Goal: Transaction & Acquisition: Download file/media

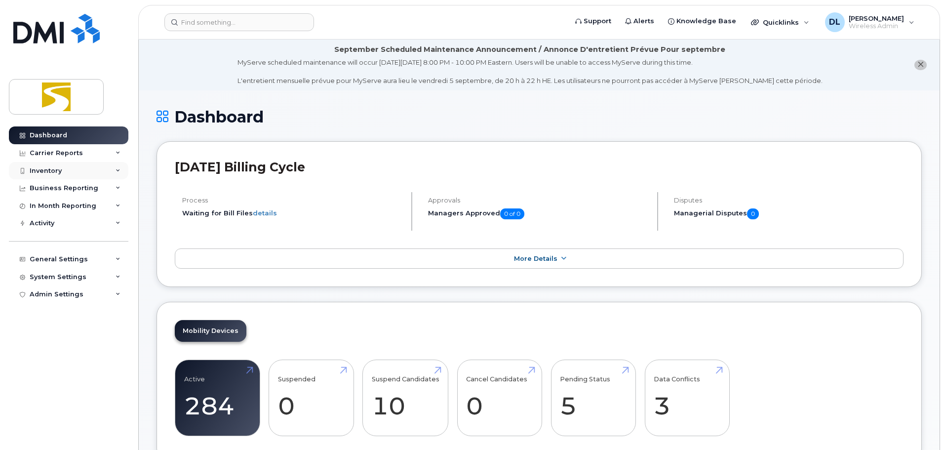
click at [66, 168] on div "Inventory" at bounding box center [68, 171] width 119 height 18
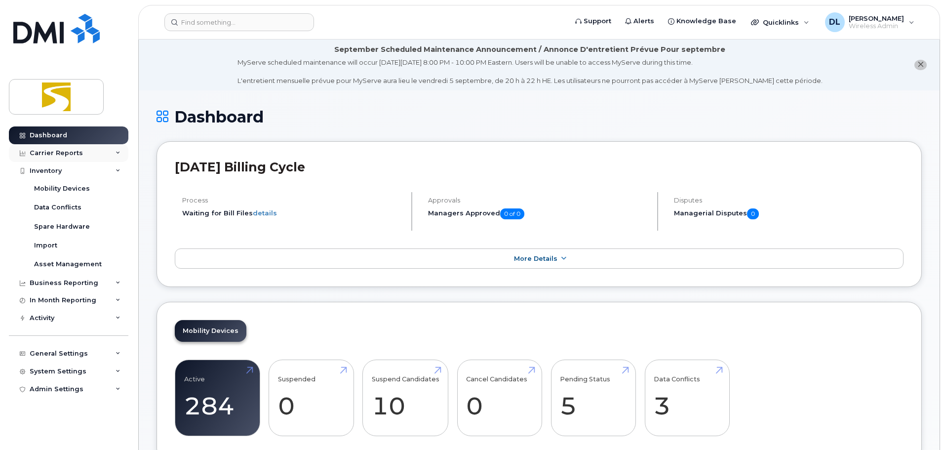
click at [107, 155] on div "Carrier Reports" at bounding box center [68, 153] width 119 height 18
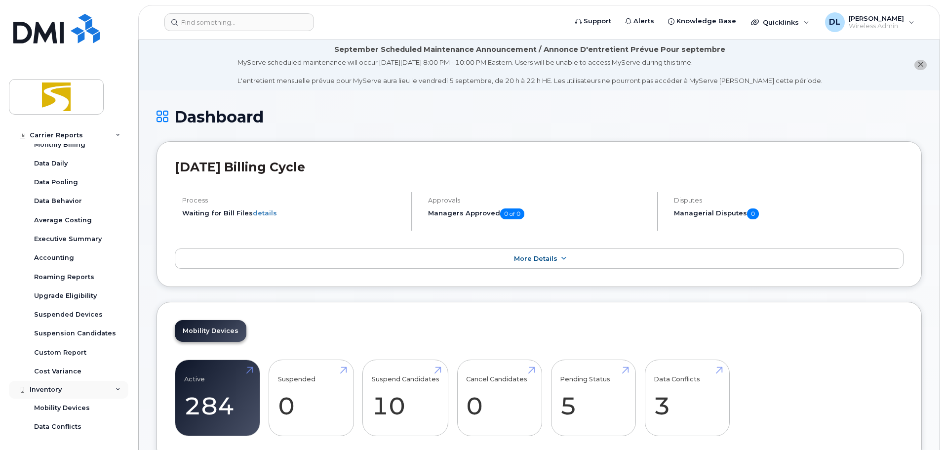
scroll to position [49, 0]
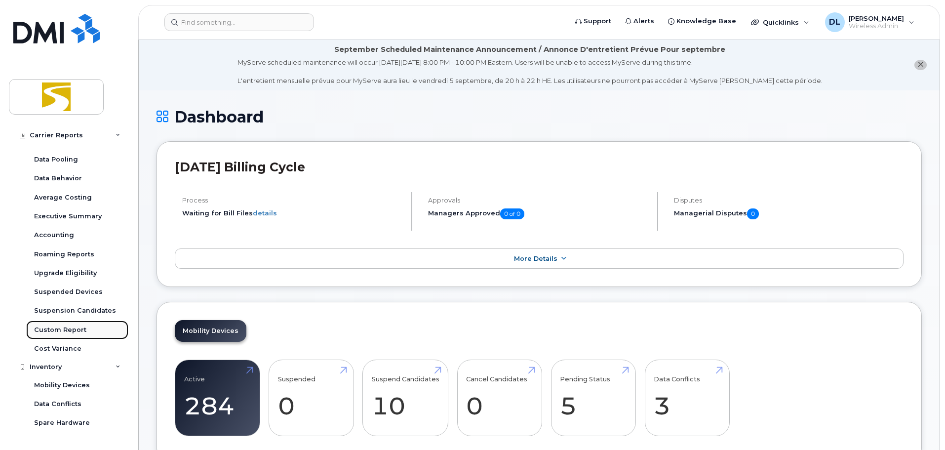
click at [64, 332] on div "Custom Report" at bounding box center [60, 329] width 52 height 9
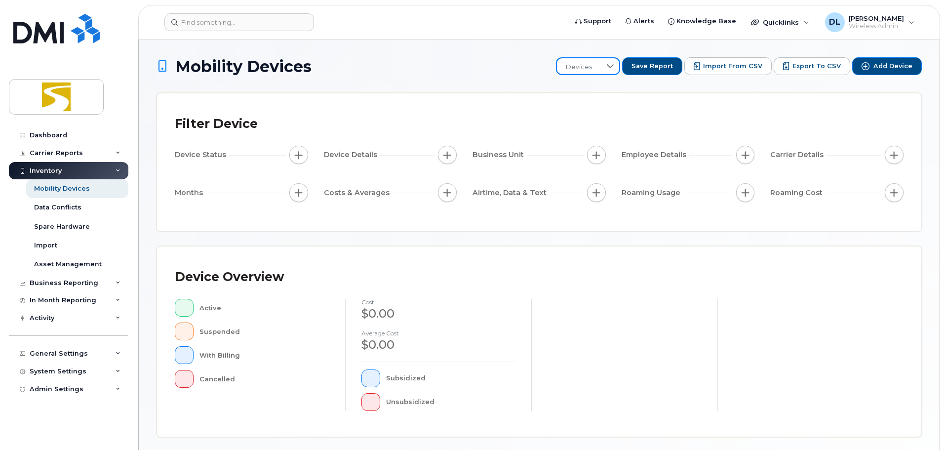
click at [601, 68] on span "Devices" at bounding box center [579, 67] width 44 height 18
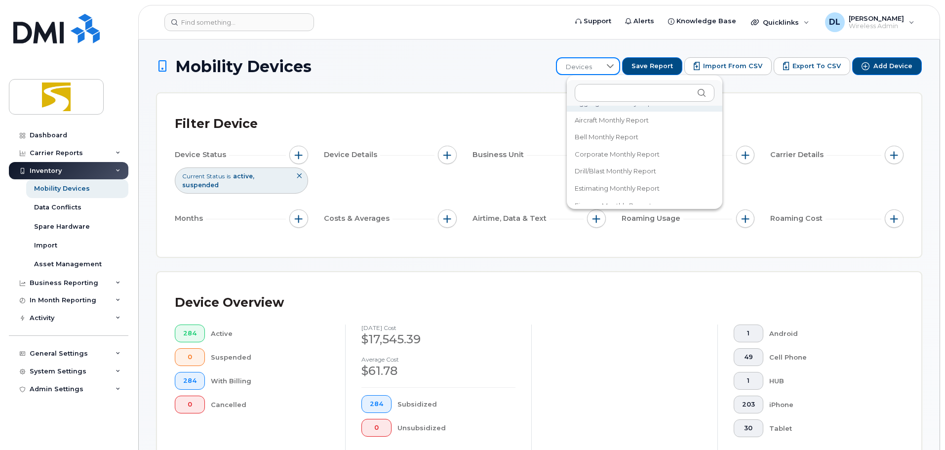
scroll to position [49, 0]
click at [615, 119] on span "Bell Monthly report" at bounding box center [607, 119] width 64 height 9
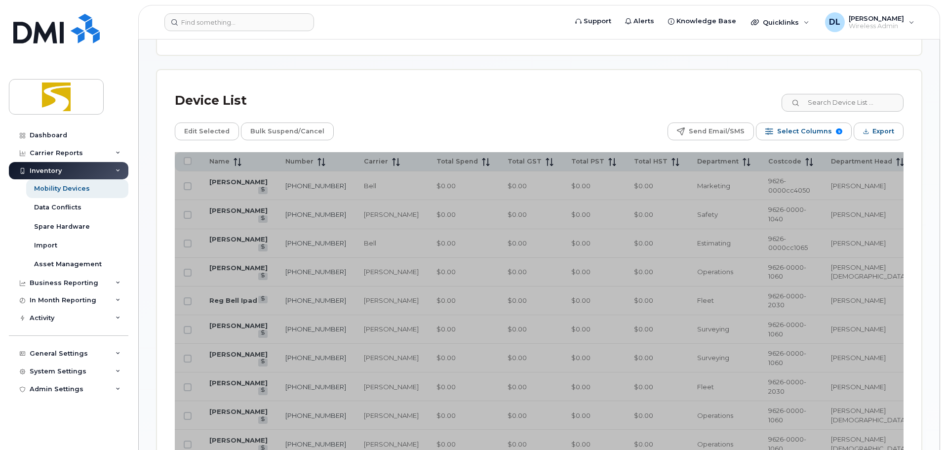
scroll to position [494, 0]
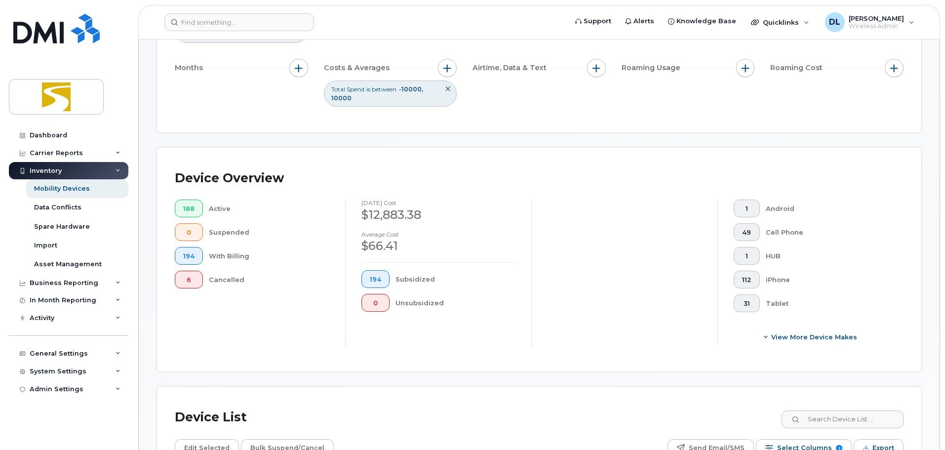
scroll to position [346, 0]
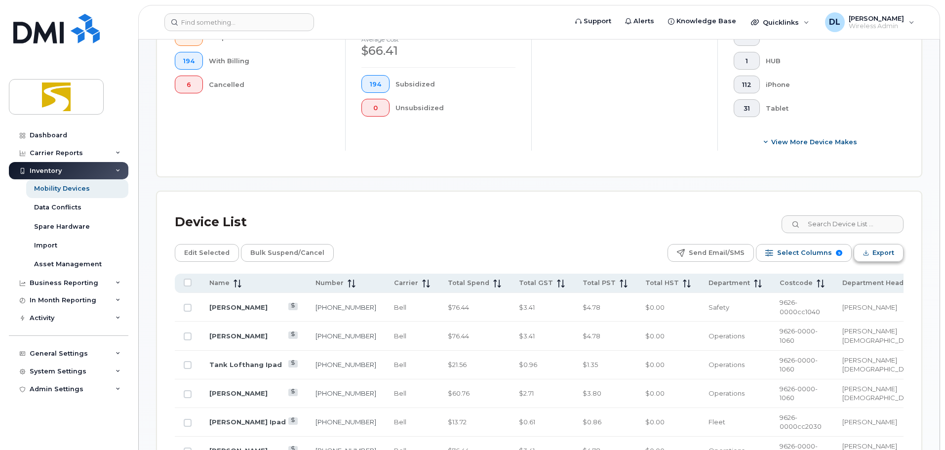
click at [880, 252] on span "Export" at bounding box center [883, 252] width 22 height 15
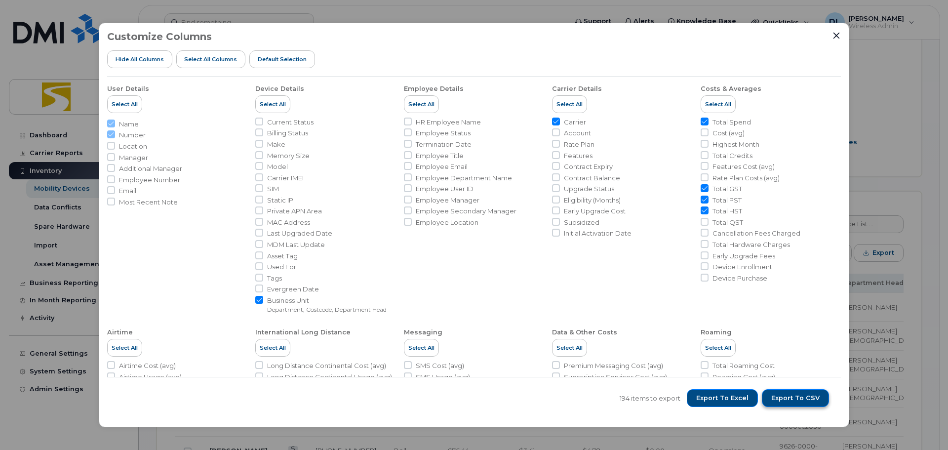
click at [795, 399] on span "Export to CSV" at bounding box center [795, 397] width 48 height 9
click at [832, 34] on button "Close" at bounding box center [836, 35] width 9 height 9
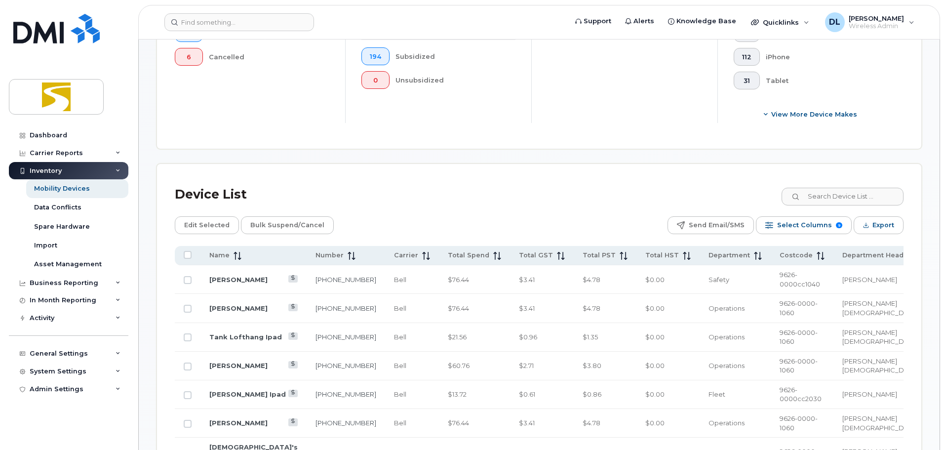
scroll to position [444, 0]
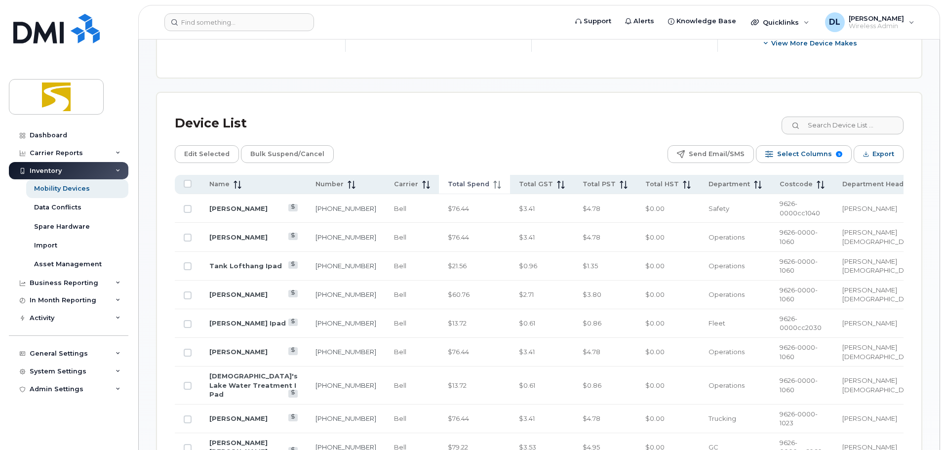
click at [463, 185] on span "Total Spend" at bounding box center [468, 184] width 41 height 9
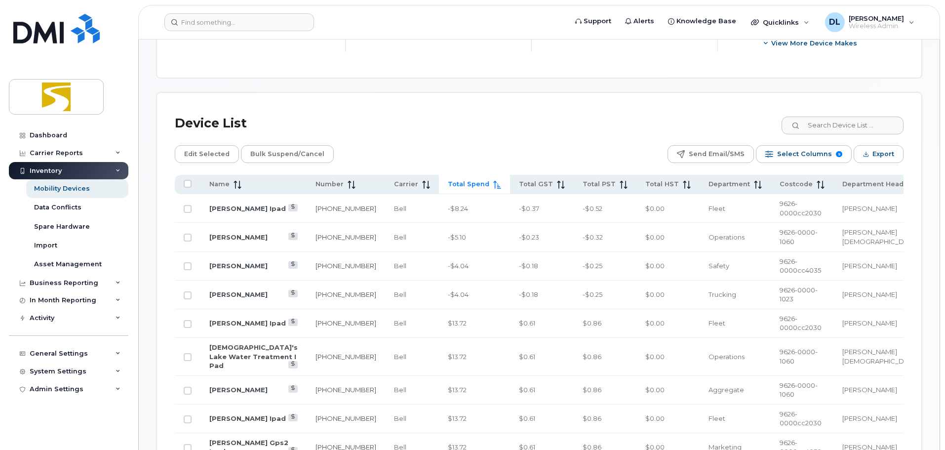
click at [463, 185] on span "Total Spend" at bounding box center [468, 184] width 41 height 9
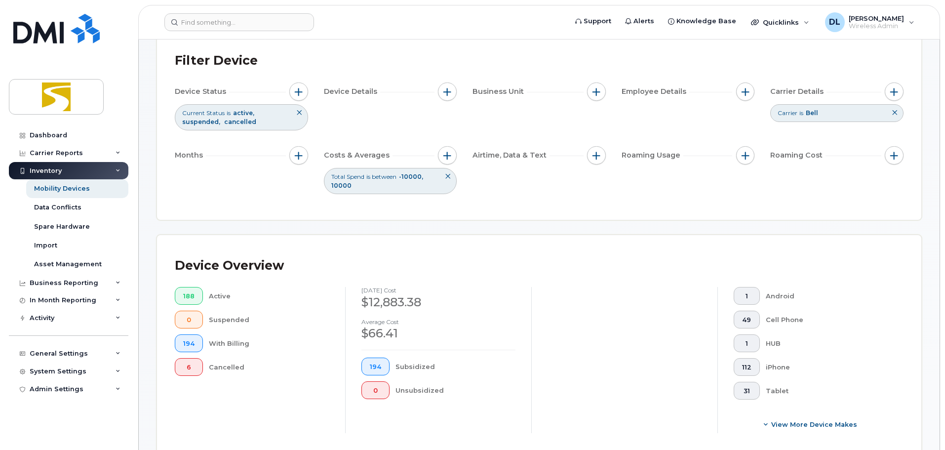
scroll to position [0, 0]
